Goal: Check status

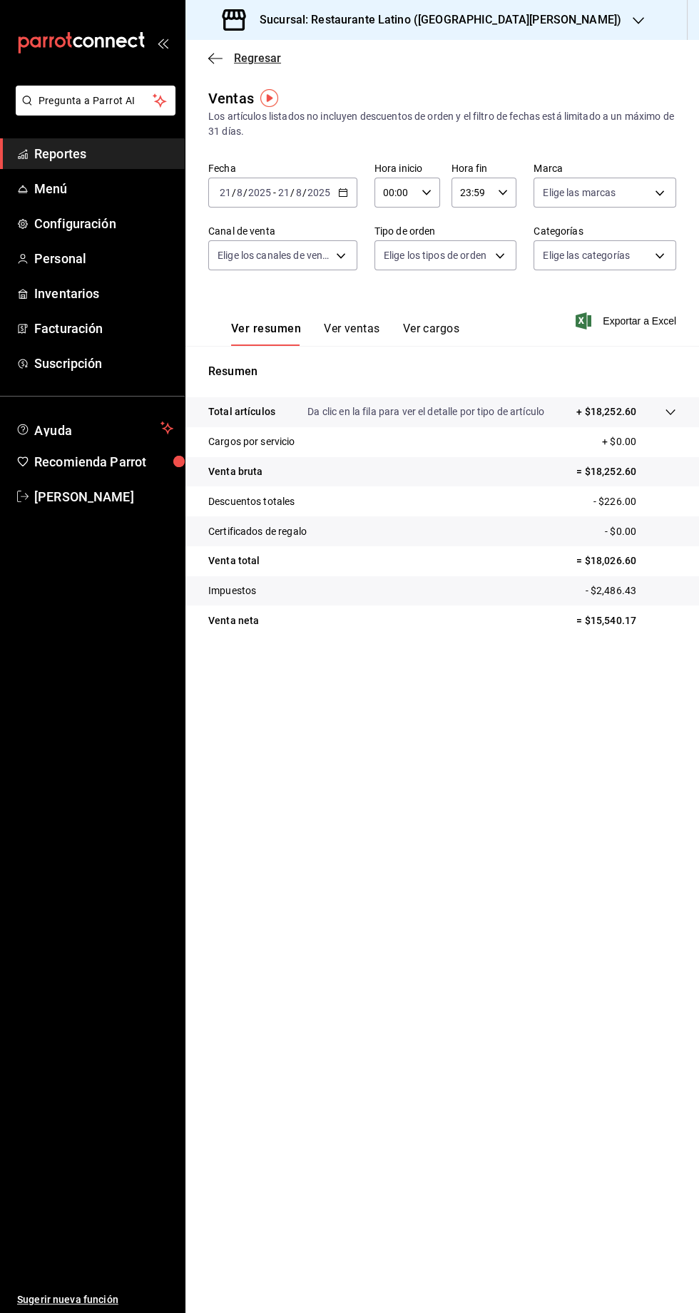
click at [230, 61] on span "Regresar" at bounding box center [244, 58] width 73 height 14
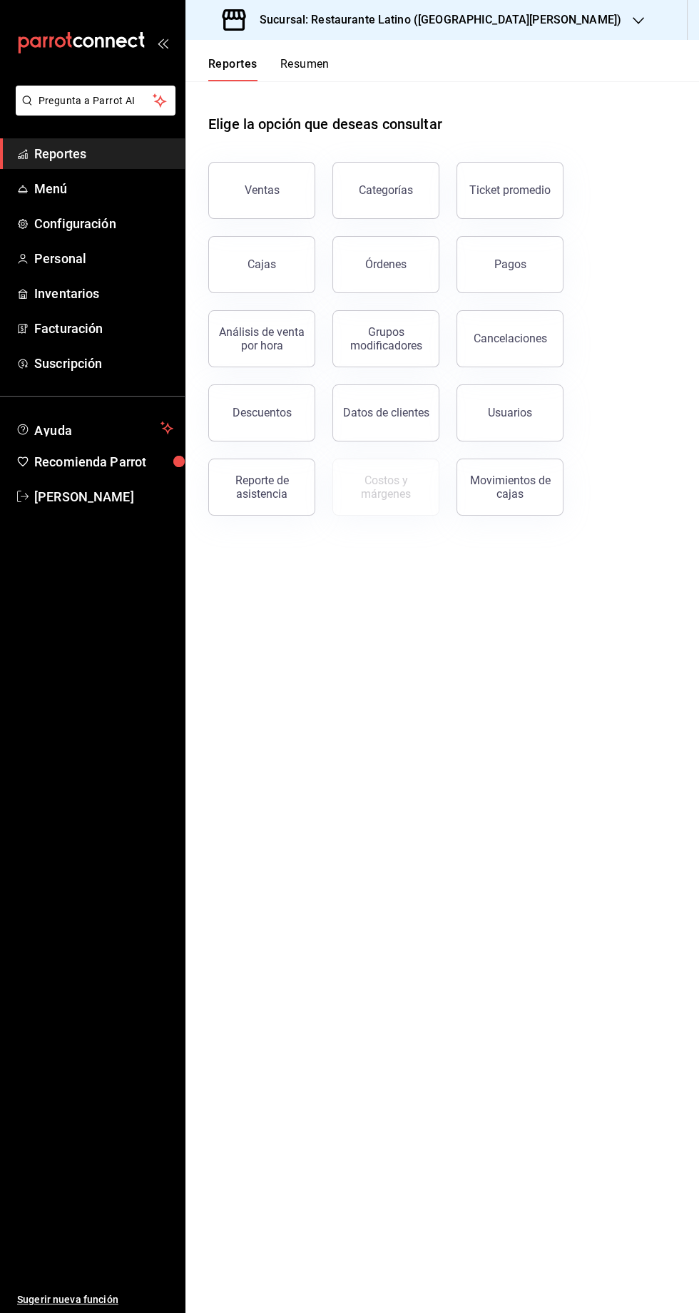
click at [296, 63] on button "Resumen" at bounding box center [304, 69] width 49 height 24
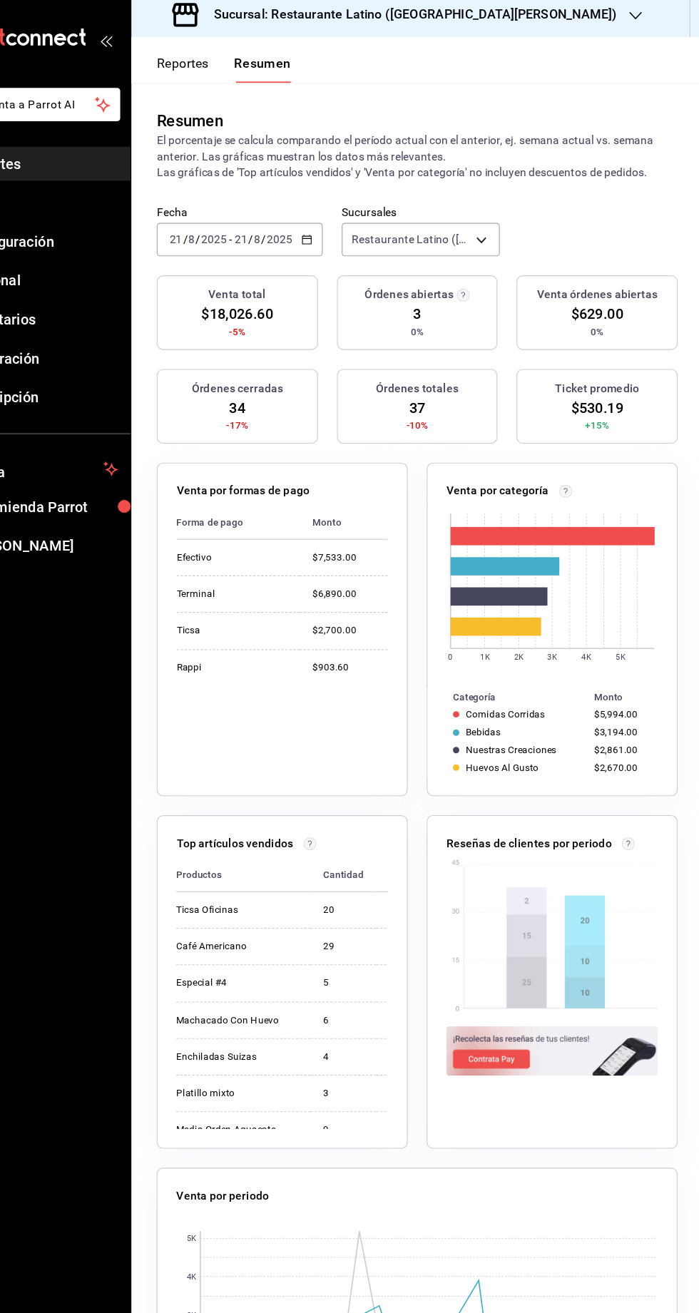
click at [383, 36] on div "Sucursal: Restaurante Latino ([GEOGRAPHIC_DATA][PERSON_NAME])" at bounding box center [423, 20] width 453 height 40
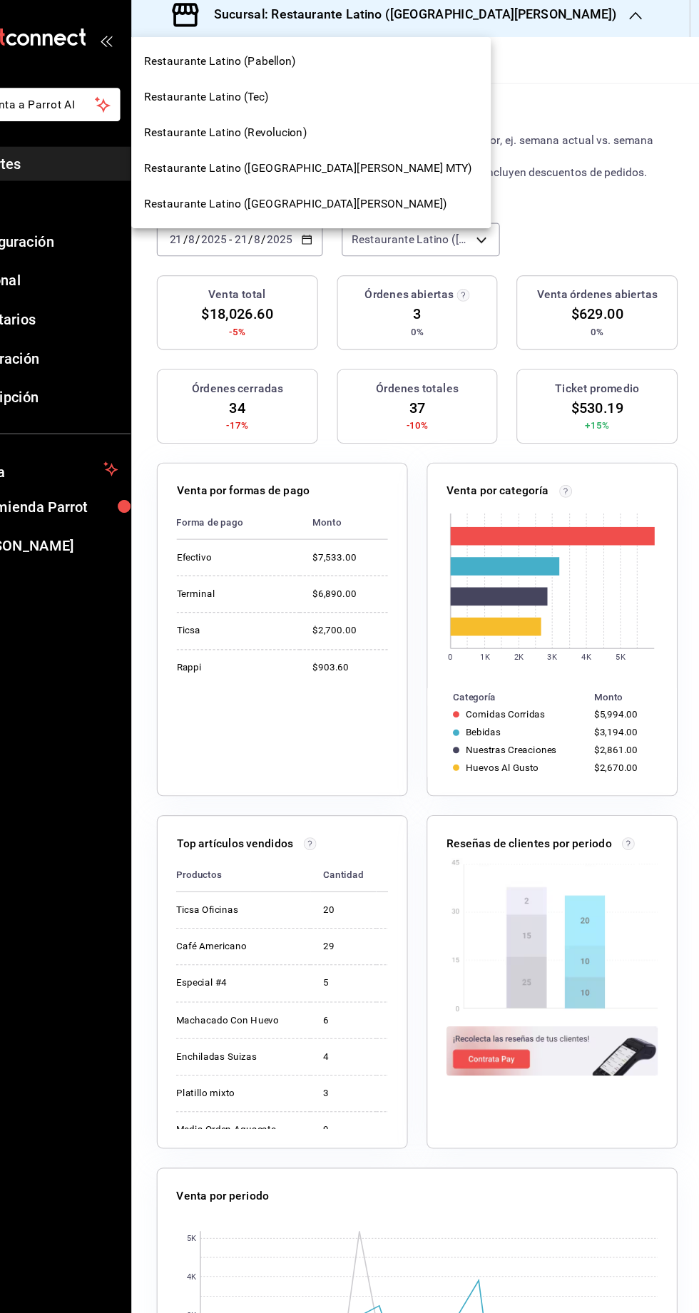
click at [262, 128] on span "Restaurante Latino (Revolucion)" at bounding box center [270, 125] width 146 height 15
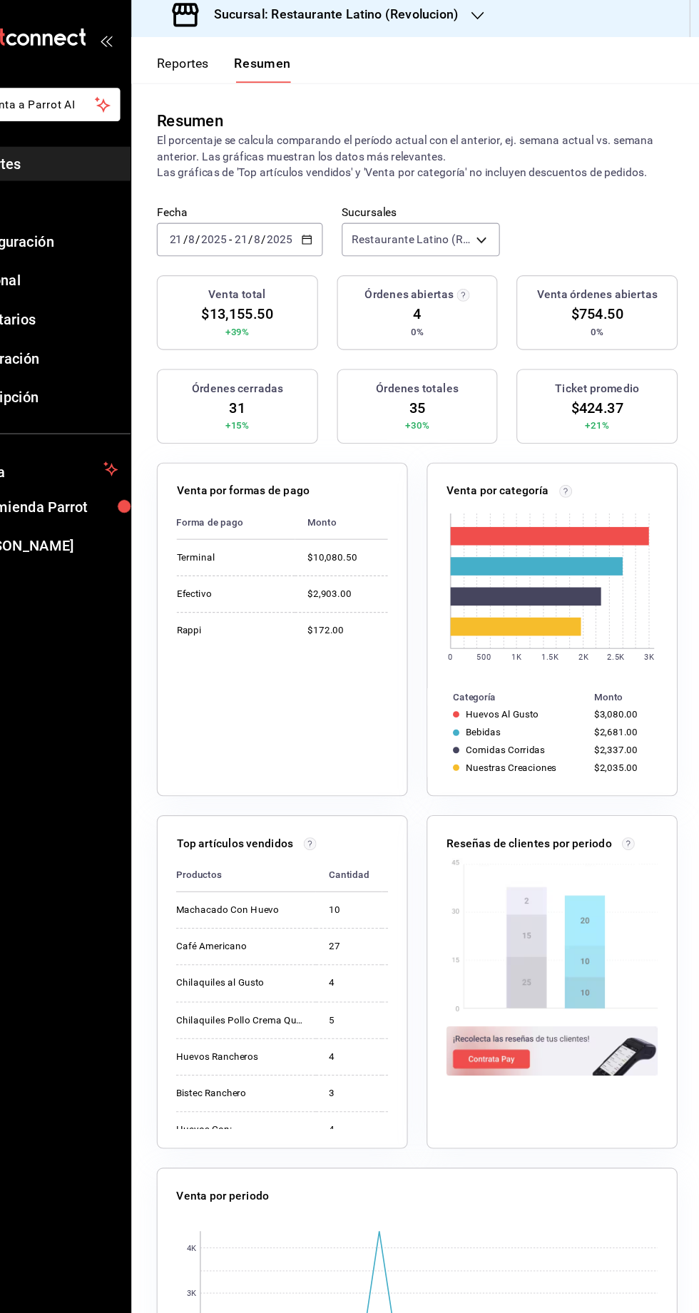
click at [390, 31] on div "Sucursal: Restaurante Latino (Revolucion)" at bounding box center [352, 20] width 311 height 40
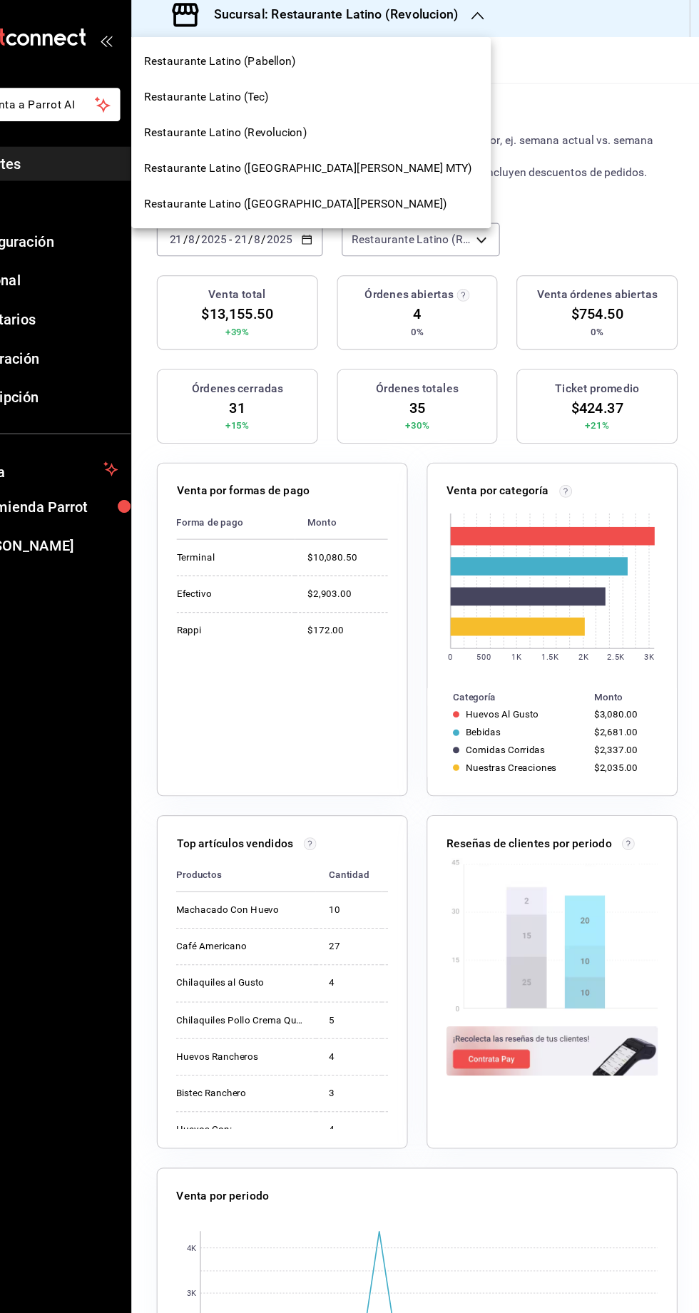
click at [283, 63] on span "Restaurante Latino (Pabellon)" at bounding box center [265, 61] width 136 height 15
